Goal: Task Accomplishment & Management: Use online tool/utility

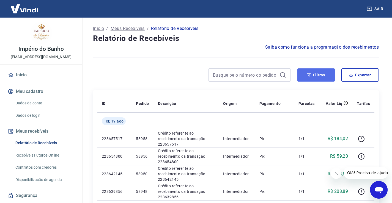
click at [307, 77] on button "Filtros" at bounding box center [315, 75] width 37 height 13
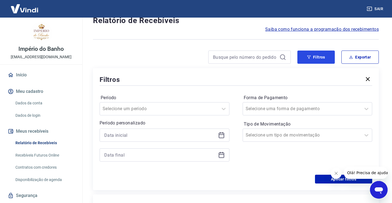
scroll to position [28, 0]
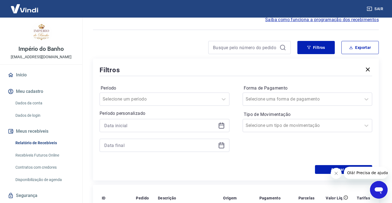
click at [223, 125] on icon at bounding box center [222, 125] width 6 height 1
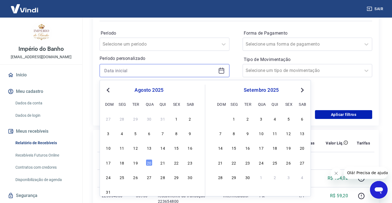
scroll to position [110, 0]
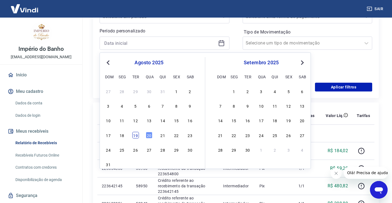
click at [133, 136] on div "19" at bounding box center [135, 135] width 7 height 7
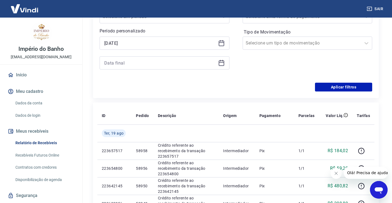
type input "[DATE]"
click at [219, 63] on icon at bounding box center [221, 63] width 7 height 7
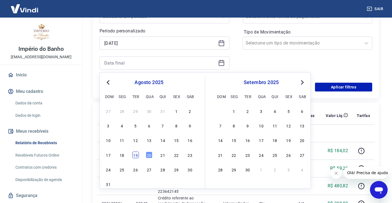
click at [137, 157] on div "19" at bounding box center [135, 155] width 7 height 7
type input "[DATE]"
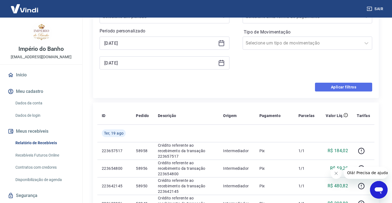
click at [340, 88] on button "Aplicar filtros" at bounding box center [343, 87] width 57 height 9
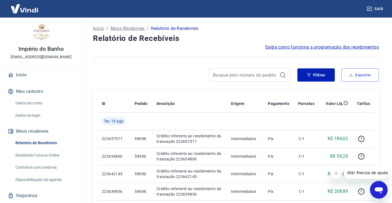
click at [362, 74] on button "Exportar" at bounding box center [359, 75] width 37 height 13
type input "[DATE]"
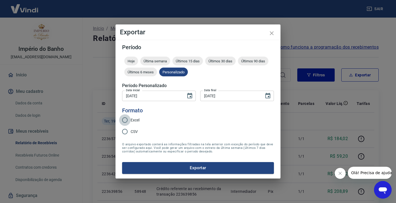
click at [123, 120] on input "Excel" at bounding box center [125, 120] width 12 height 12
radio input "true"
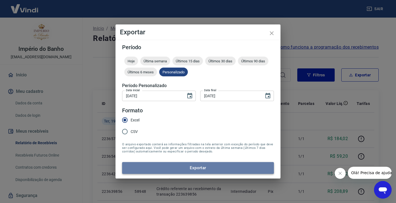
click at [195, 170] on button "Exportar" at bounding box center [198, 168] width 152 height 12
